Goal: Find contact information: Find contact information

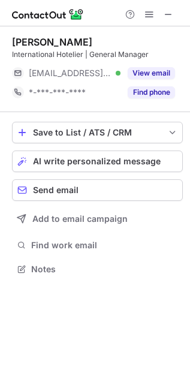
scroll to position [261, 190]
click at [51, 43] on div "Kevin Birchall" at bounding box center [52, 42] width 80 height 12
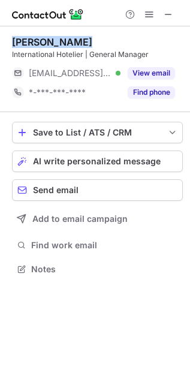
click at [51, 43] on div "Kevin Birchall" at bounding box center [52, 42] width 80 height 12
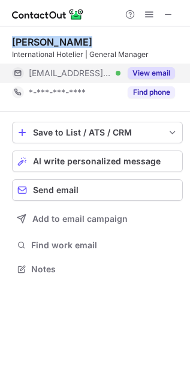
click at [156, 72] on button "View email" at bounding box center [151, 73] width 47 height 12
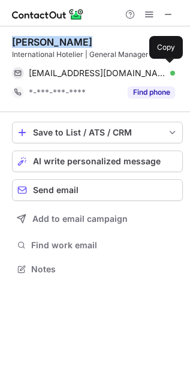
click at [106, 73] on span "kevinbirchall@googlemail.com" at bounding box center [97, 73] width 137 height 11
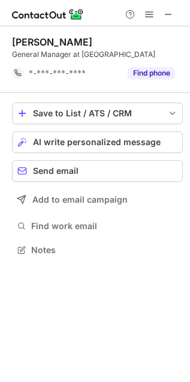
scroll to position [6, 6]
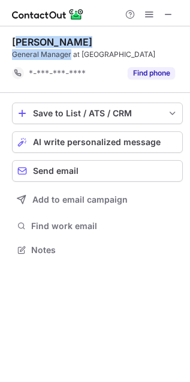
drag, startPoint x: 71, startPoint y: 53, endPoint x: 4, endPoint y: 35, distance: 69.6
click at [13, 39] on div "Subash Basrur General Manager at Palazzo Versace Gold Coast" at bounding box center [97, 48] width 171 height 24
copy div "Subash Basrur General Manager"
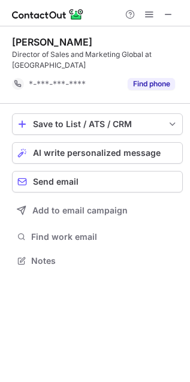
scroll to position [253, 190]
